Goal: Task Accomplishment & Management: Manage account settings

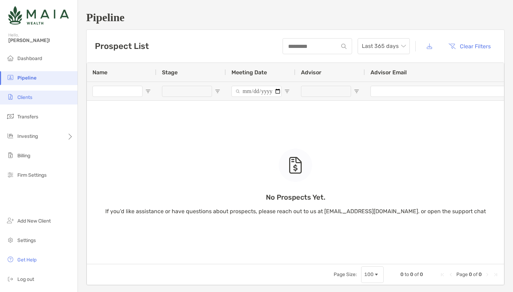
click at [31, 98] on span "Clients" at bounding box center [24, 98] width 15 height 6
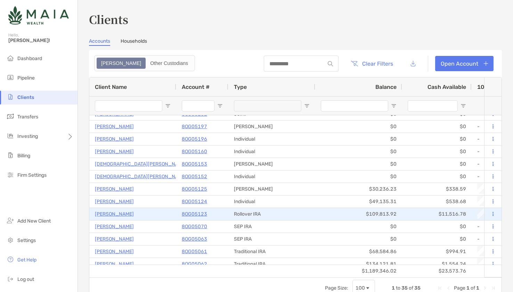
scroll to position [48, 0]
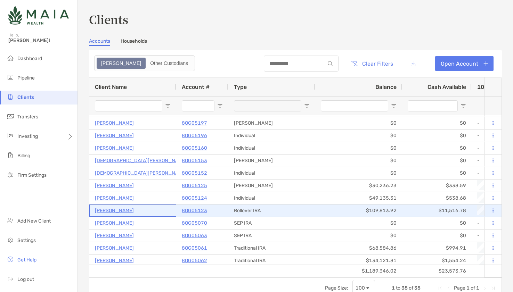
click at [107, 210] on p "[PERSON_NAME]" at bounding box center [114, 211] width 39 height 9
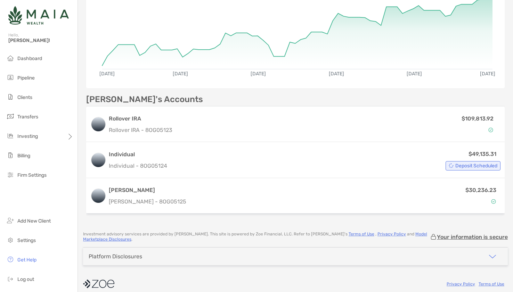
scroll to position [139, 0]
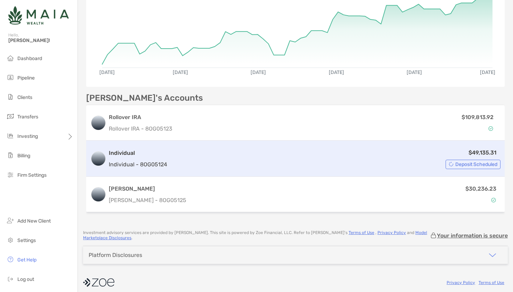
click at [214, 159] on div "$49,135.31 Deposit Scheduled" at bounding box center [335, 158] width 331 height 21
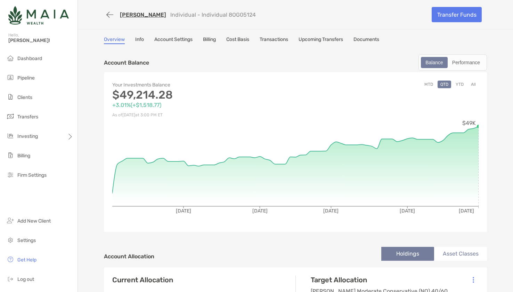
click at [181, 40] on link "Account Settings" at bounding box center [173, 41] width 38 height 8
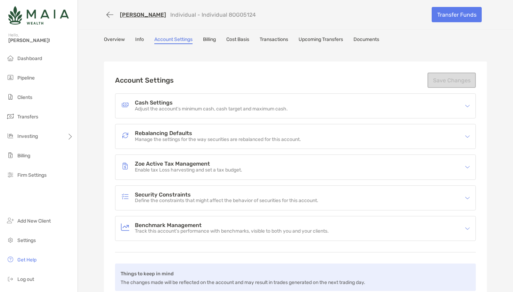
click at [135, 16] on link "[PERSON_NAME]" at bounding box center [143, 14] width 46 height 7
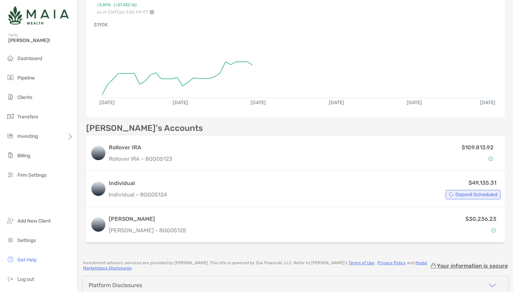
scroll to position [111, 0]
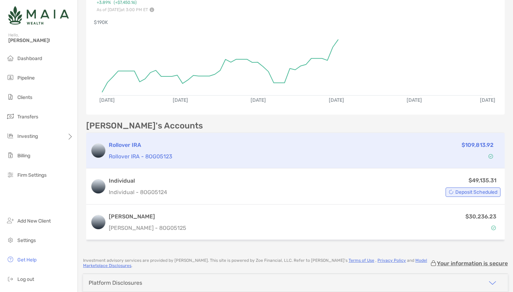
click at [188, 148] on h3 "Rollover IRA" at bounding box center [236, 145] width 254 height 8
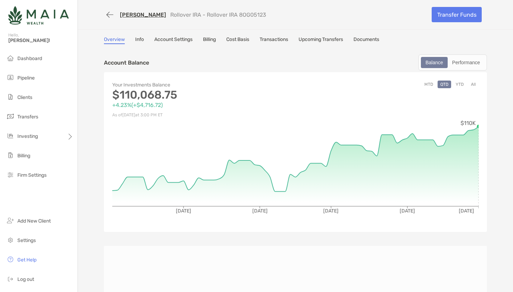
click at [185, 40] on link "Account Settings" at bounding box center [173, 41] width 38 height 8
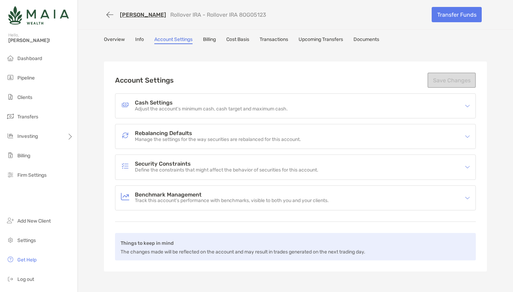
click at [250, 136] on h4 "Rebalancing Defaults" at bounding box center [218, 134] width 166 height 6
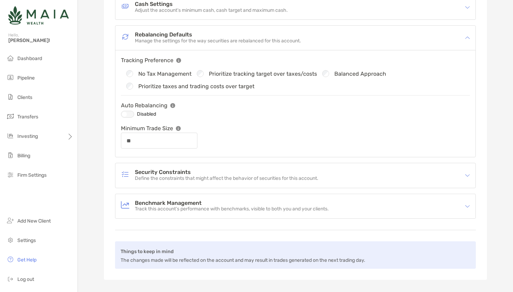
scroll to position [100, 0]
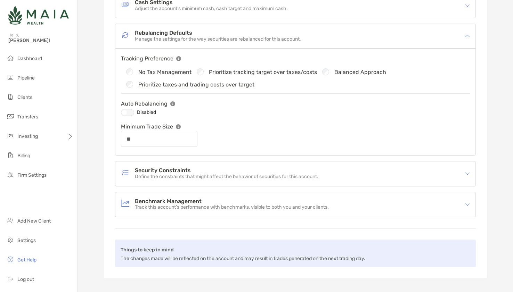
click at [129, 114] on div at bounding box center [127, 112] width 13 height 7
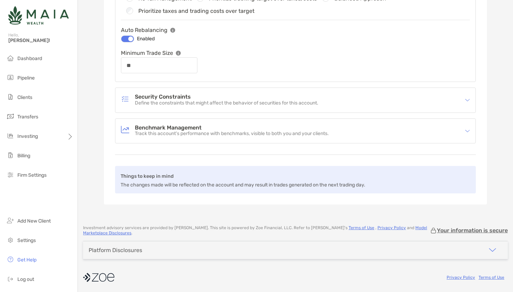
scroll to position [0, 0]
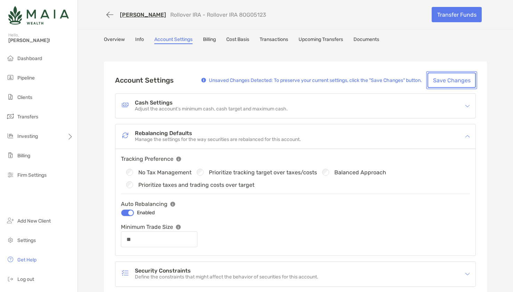
click at [451, 84] on button "Save Changes" at bounding box center [452, 80] width 48 height 15
type input "**"
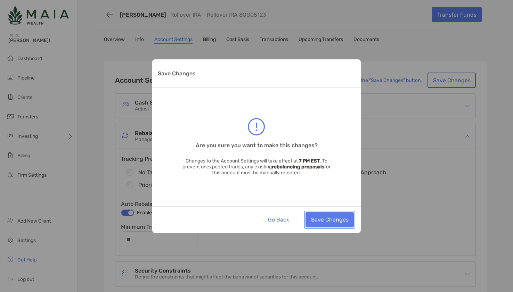
click at [337, 219] on button "Save Changes" at bounding box center [330, 219] width 48 height 15
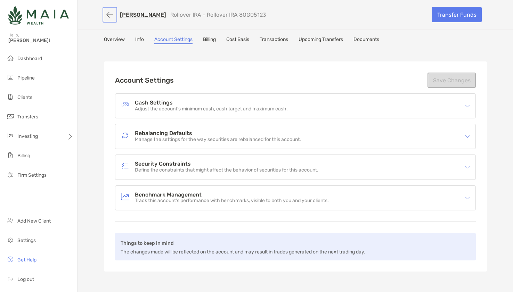
click at [107, 14] on button "button" at bounding box center [110, 14] width 12 height 13
